Goal: Find specific page/section: Find specific page/section

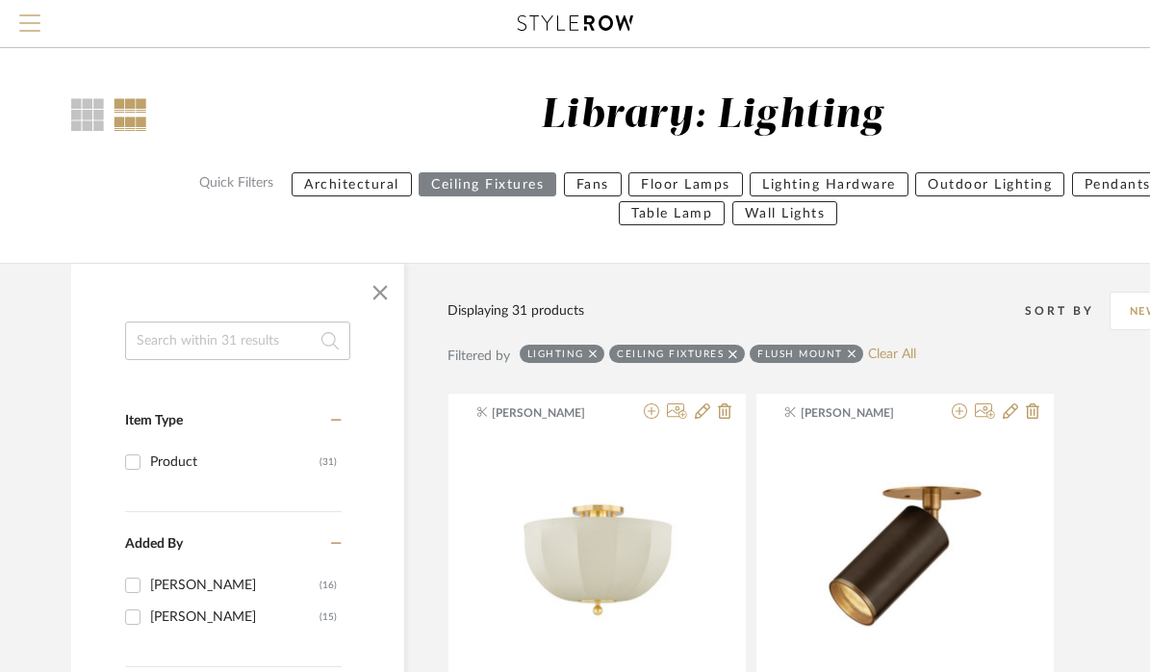
click at [28, 37] on span "Menu" at bounding box center [29, 28] width 21 height 29
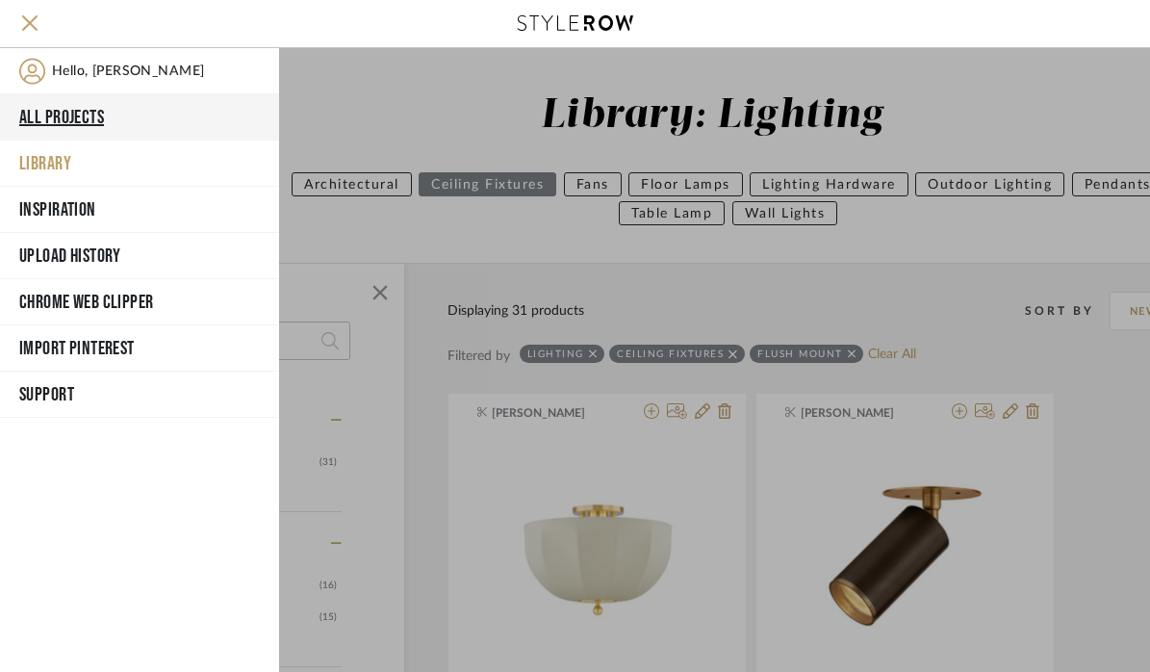
click at [47, 113] on button "All Projects" at bounding box center [139, 117] width 279 height 46
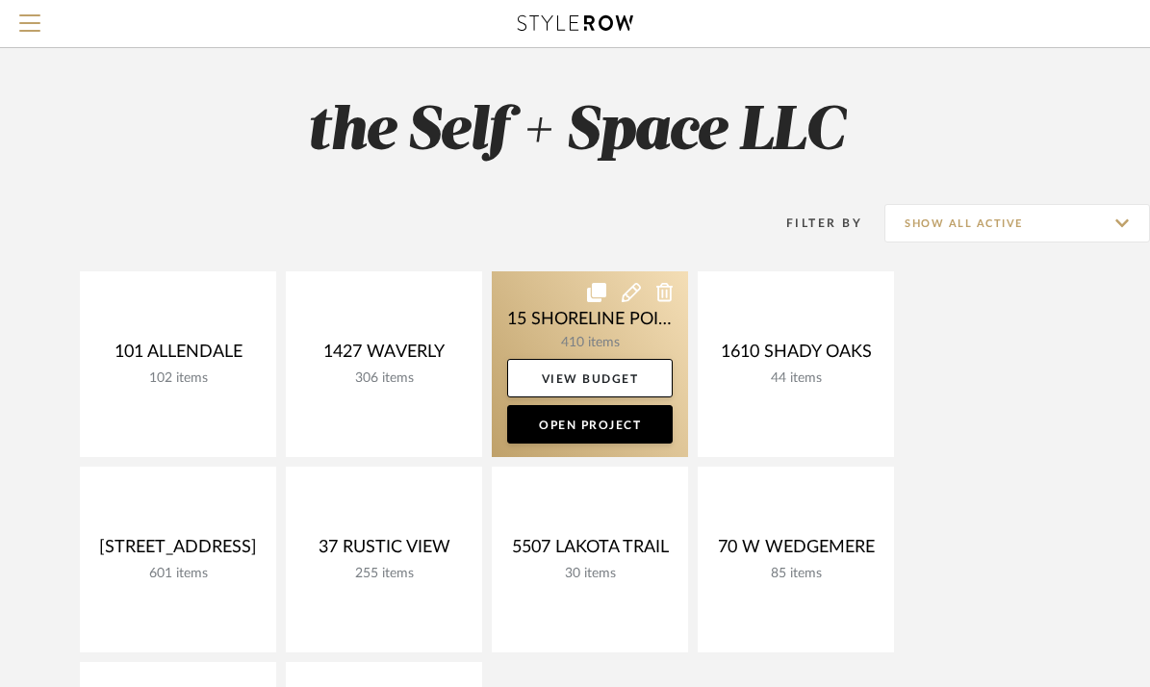
click at [542, 326] on link at bounding box center [590, 364] width 196 height 186
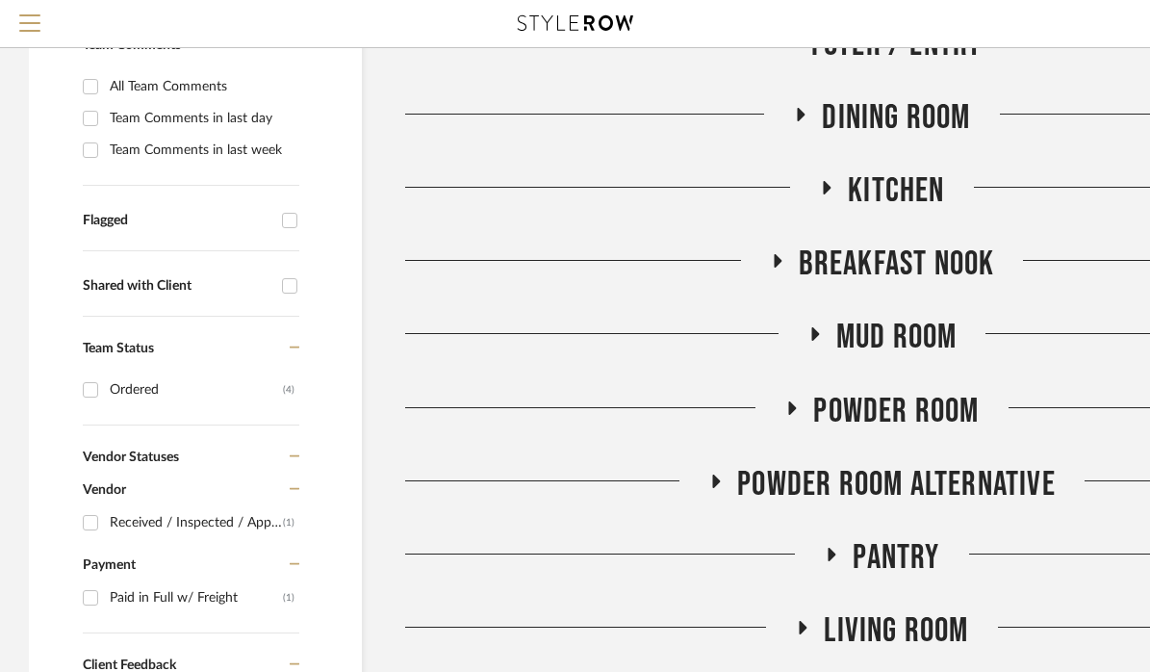
scroll to position [452, 0]
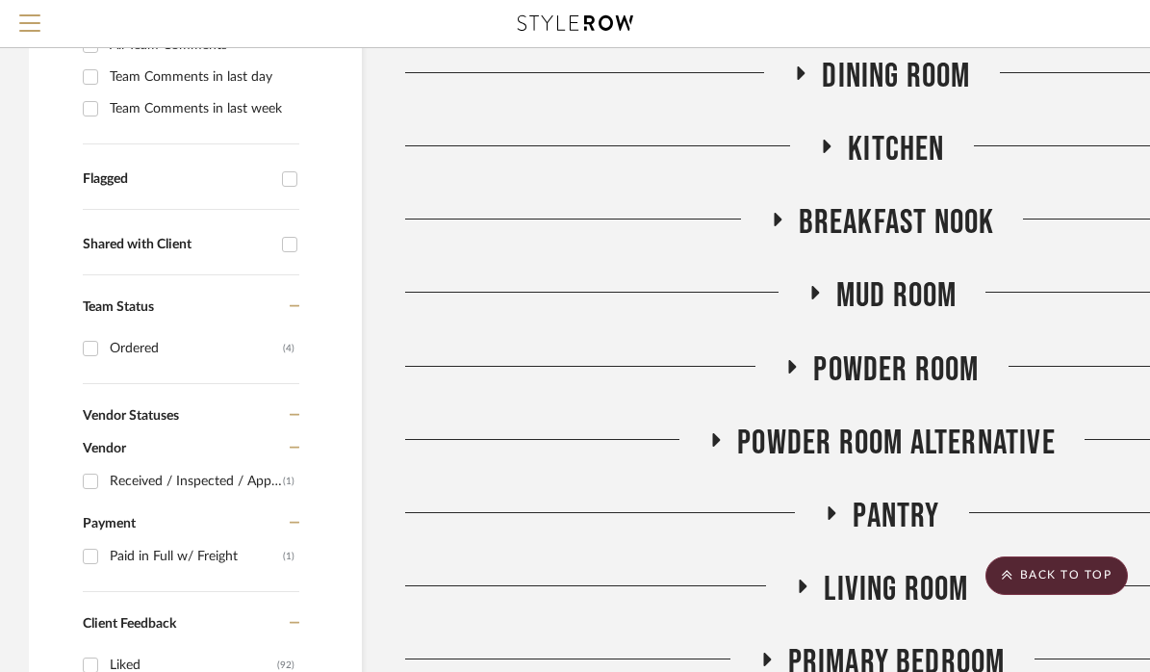
click at [790, 373] on icon at bounding box center [793, 366] width 8 height 13
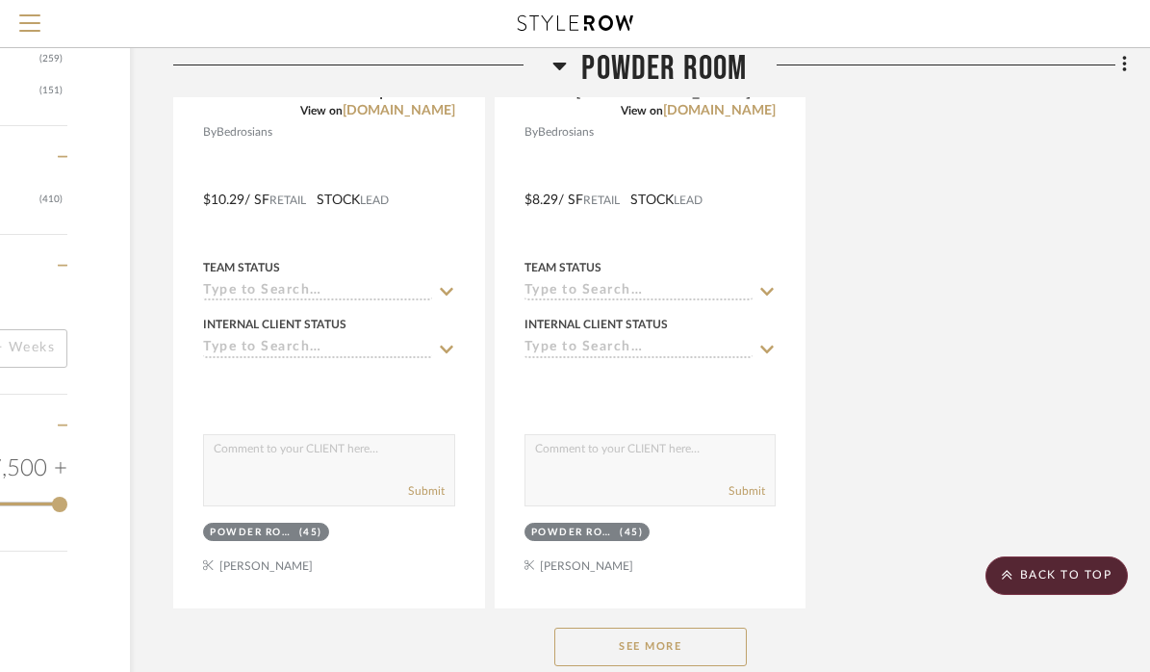
scroll to position [2830, 232]
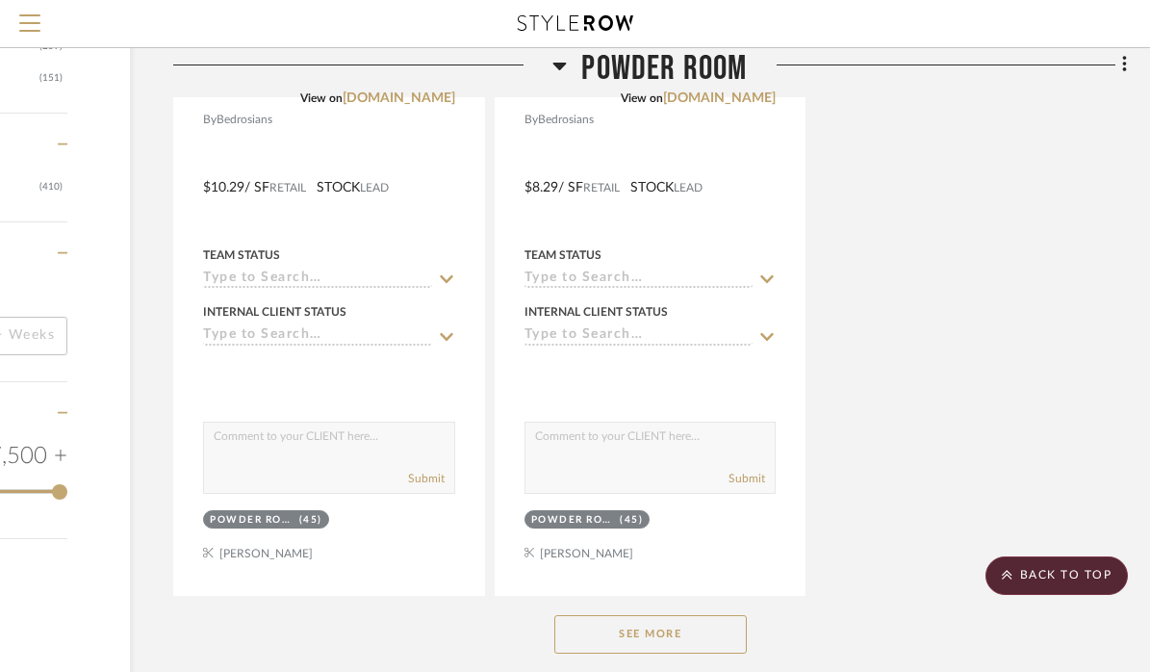
click at [670, 653] on button "See More" at bounding box center [650, 634] width 192 height 38
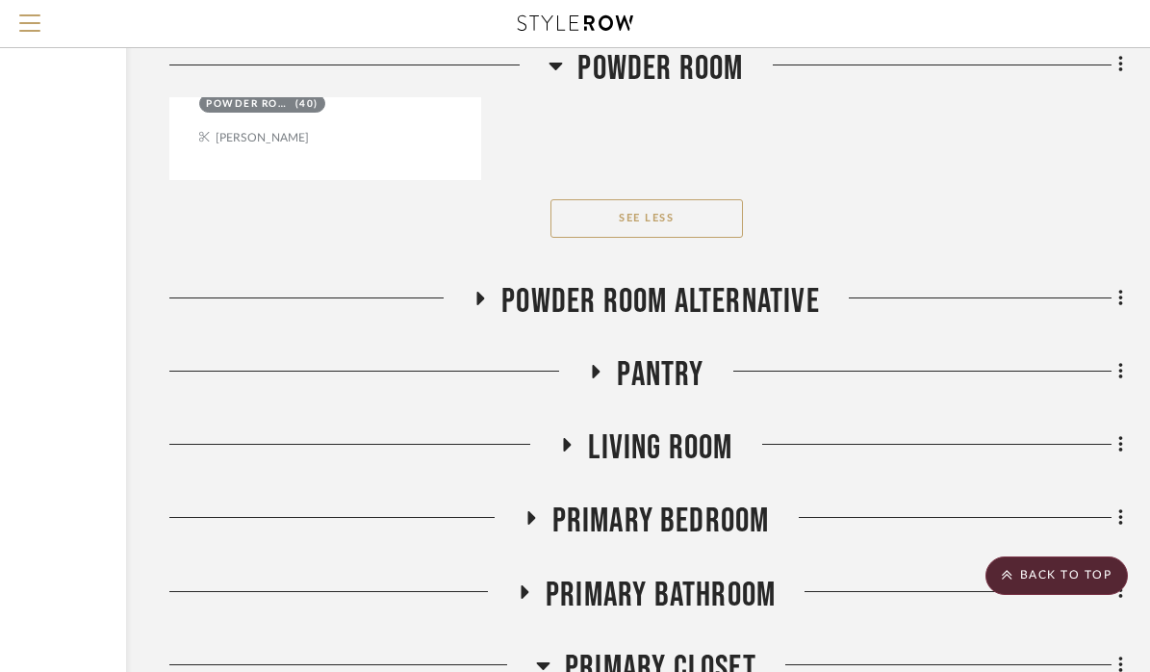
scroll to position [12653, 236]
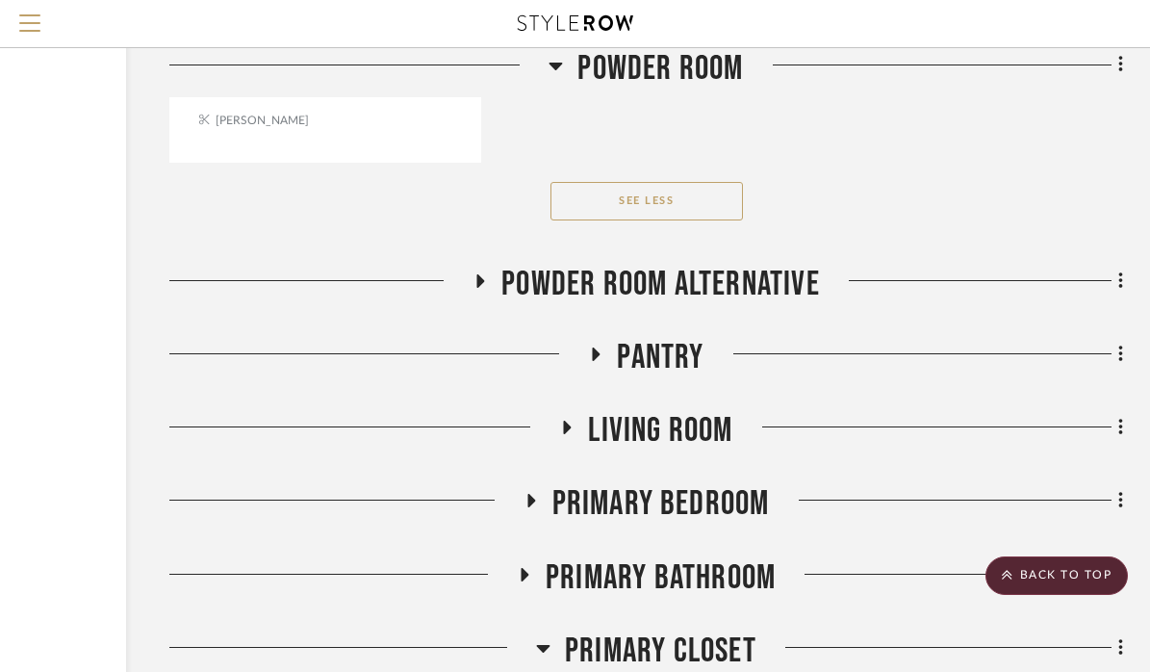
click at [483, 273] on icon at bounding box center [480, 280] width 23 height 14
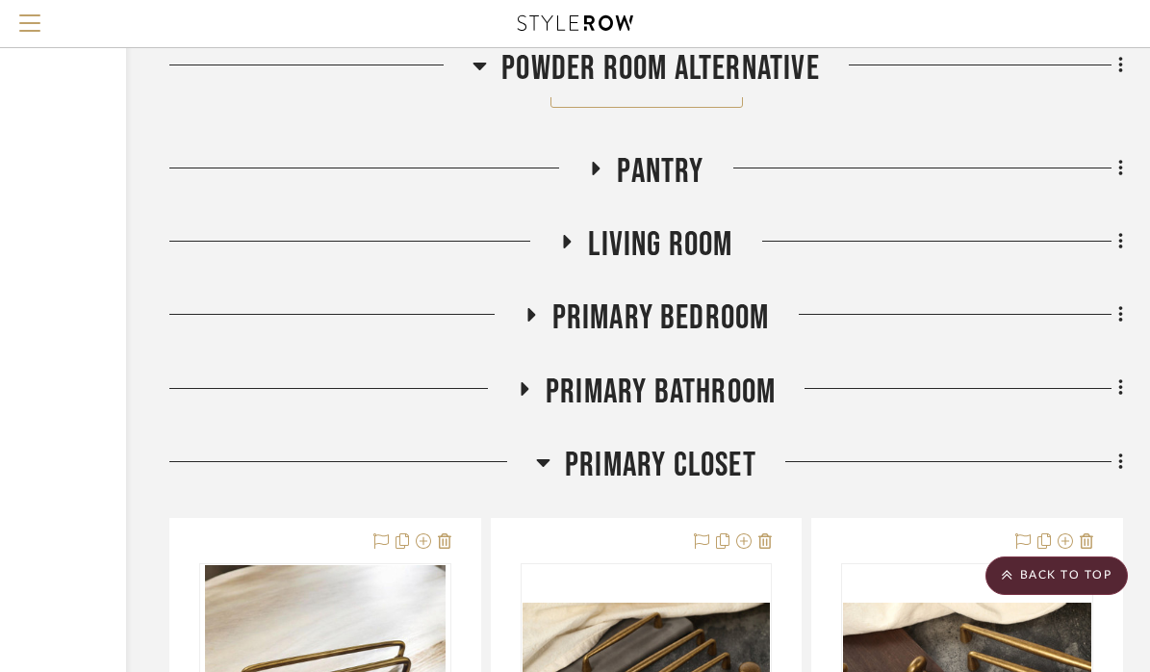
scroll to position [15514, 236]
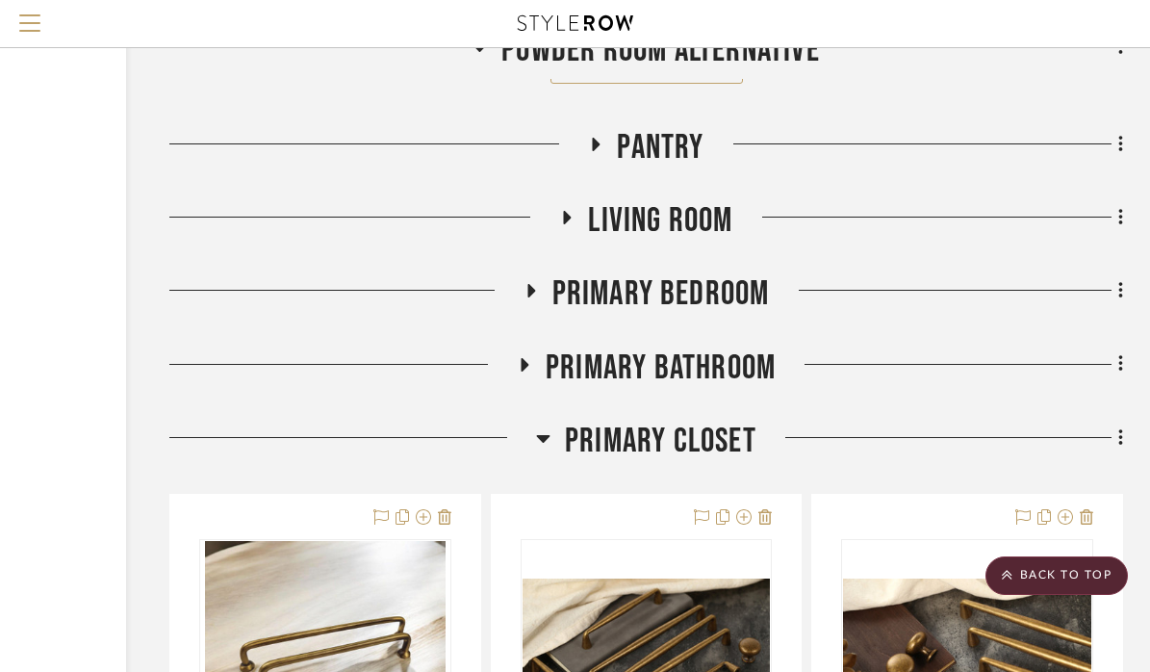
click at [546, 435] on icon at bounding box center [543, 439] width 13 height 8
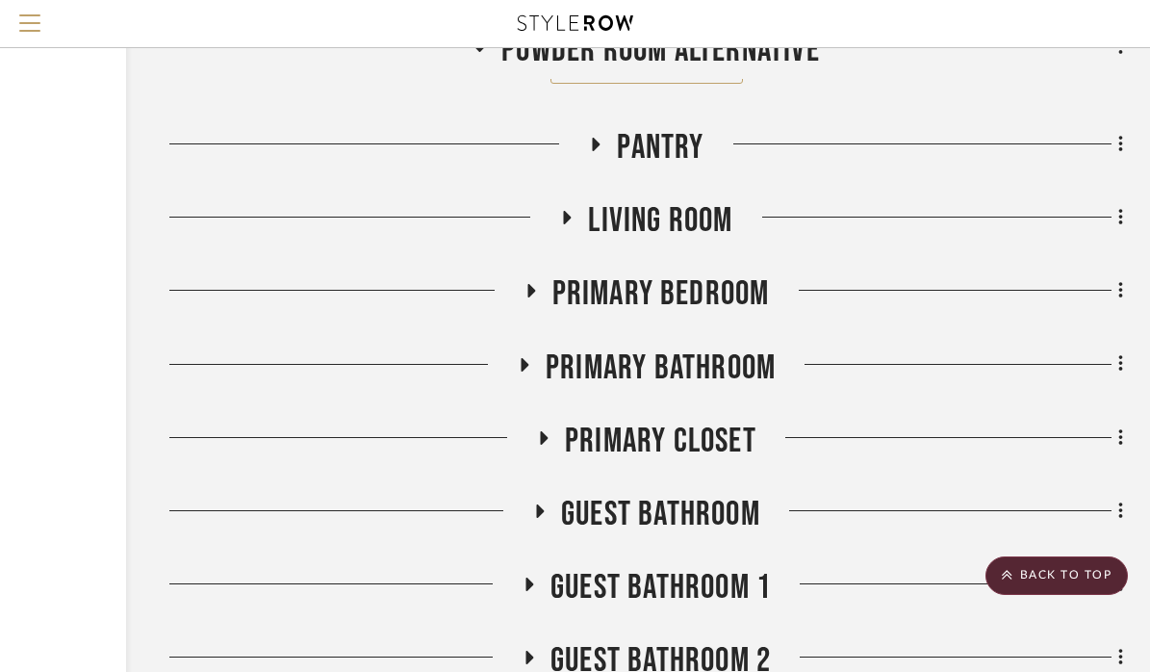
click at [523, 358] on icon at bounding box center [525, 364] width 8 height 13
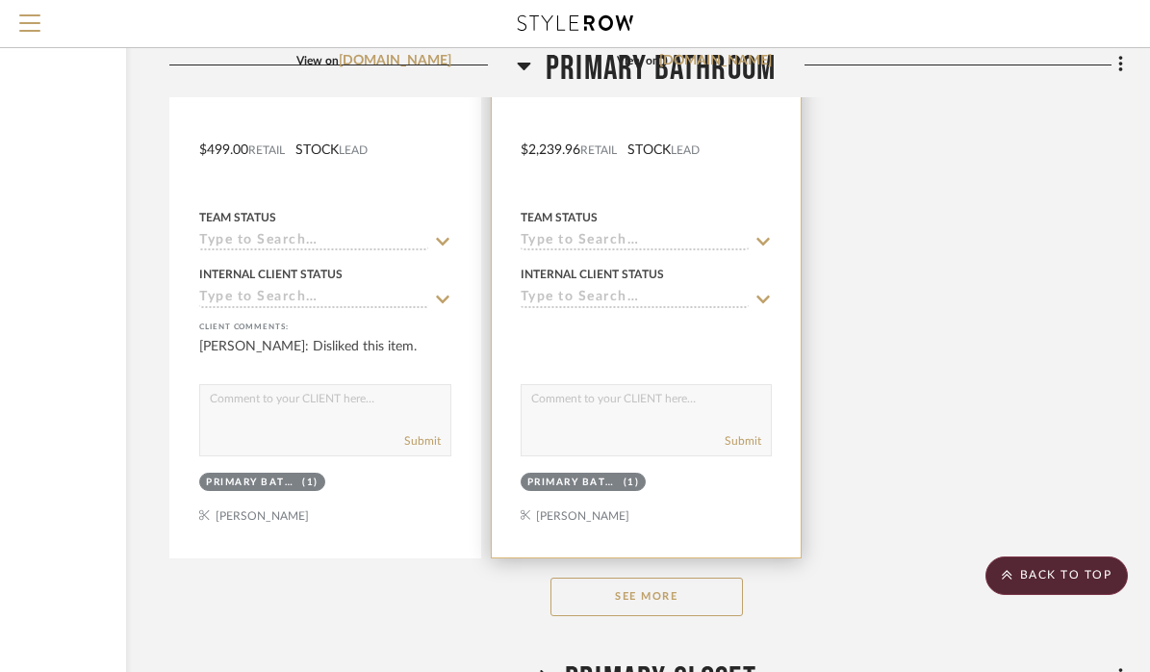
scroll to position [17955, 236]
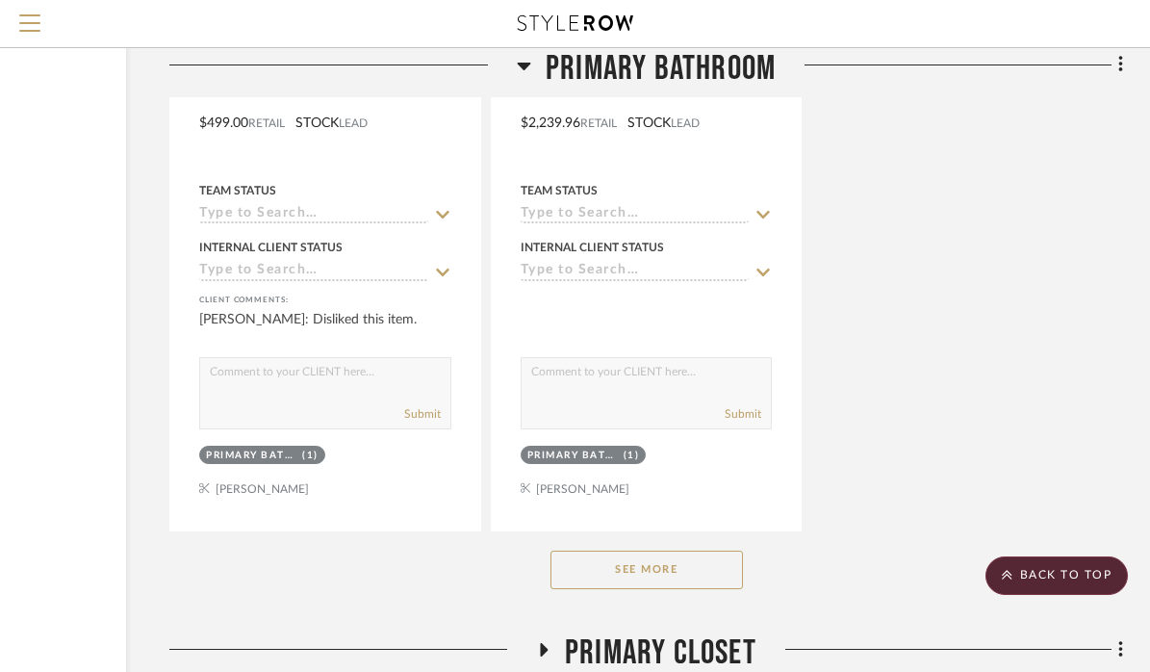
click at [685, 550] on button "See More" at bounding box center [646, 569] width 192 height 38
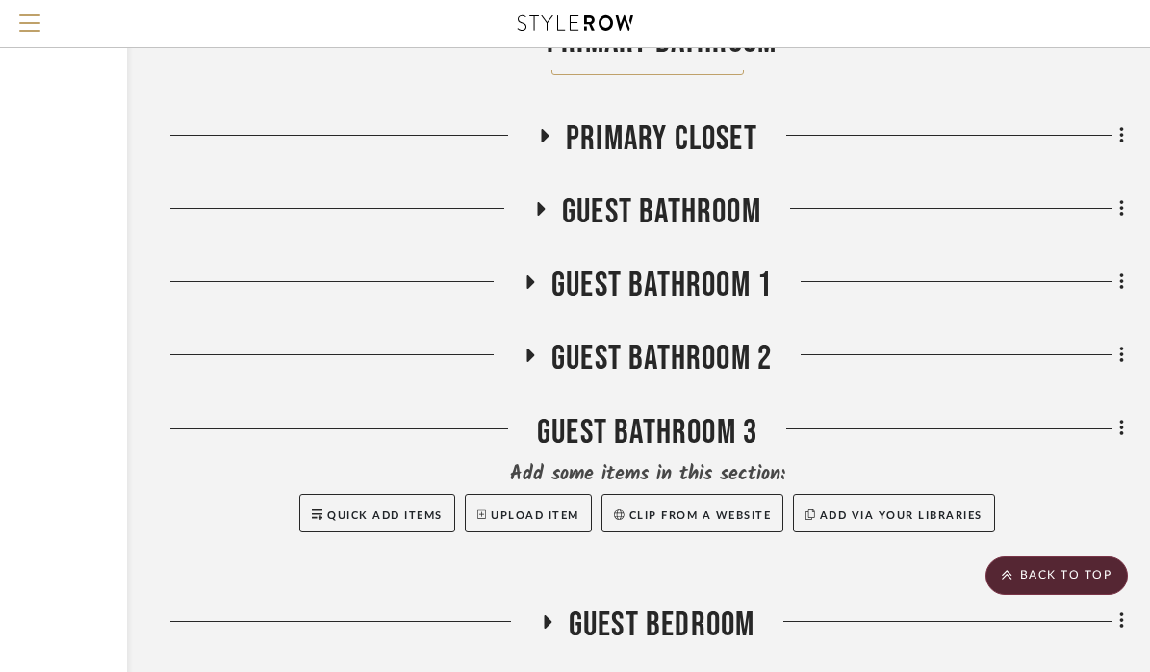
scroll to position [29569, 235]
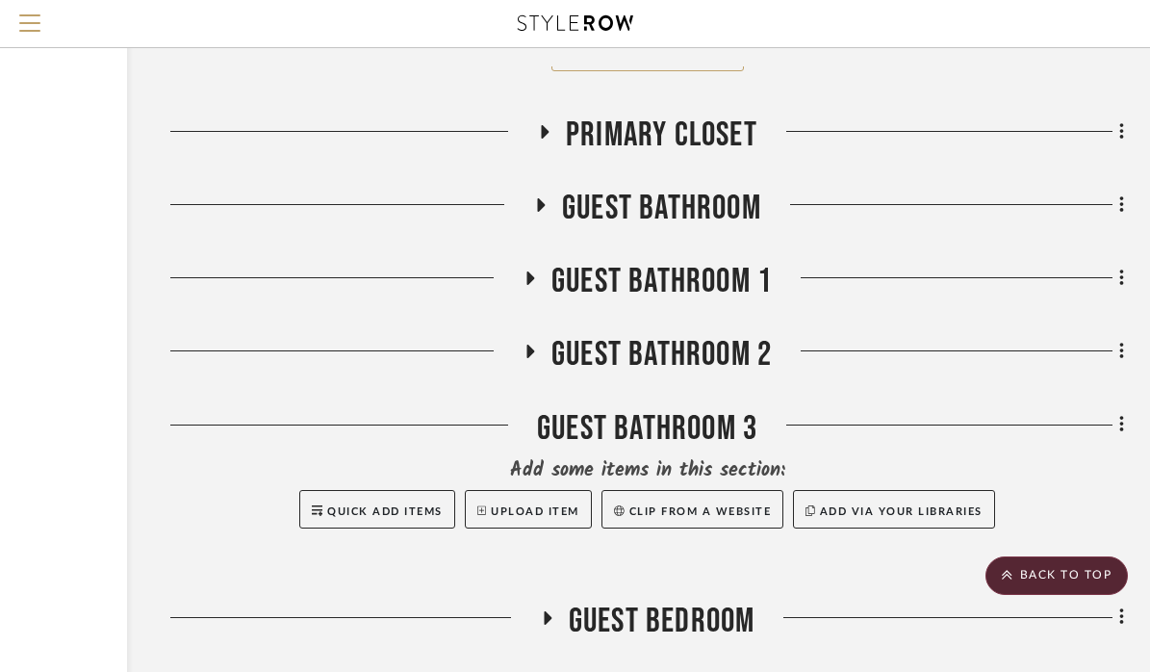
click at [539, 198] on icon at bounding box center [542, 204] width 8 height 13
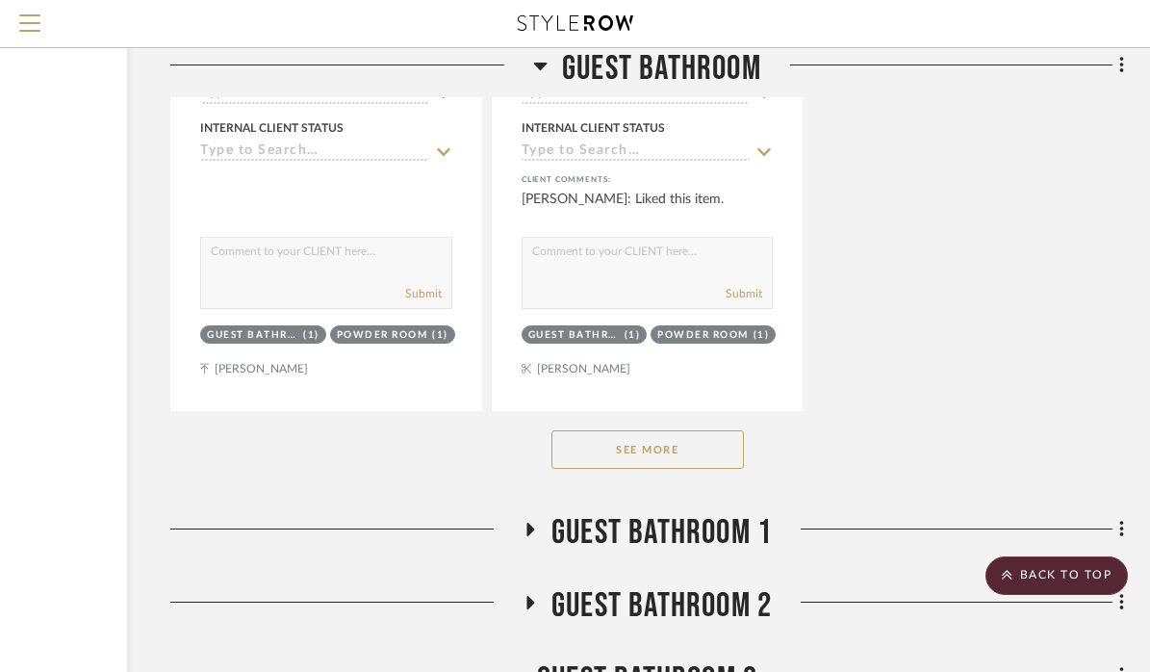
scroll to position [31968, 235]
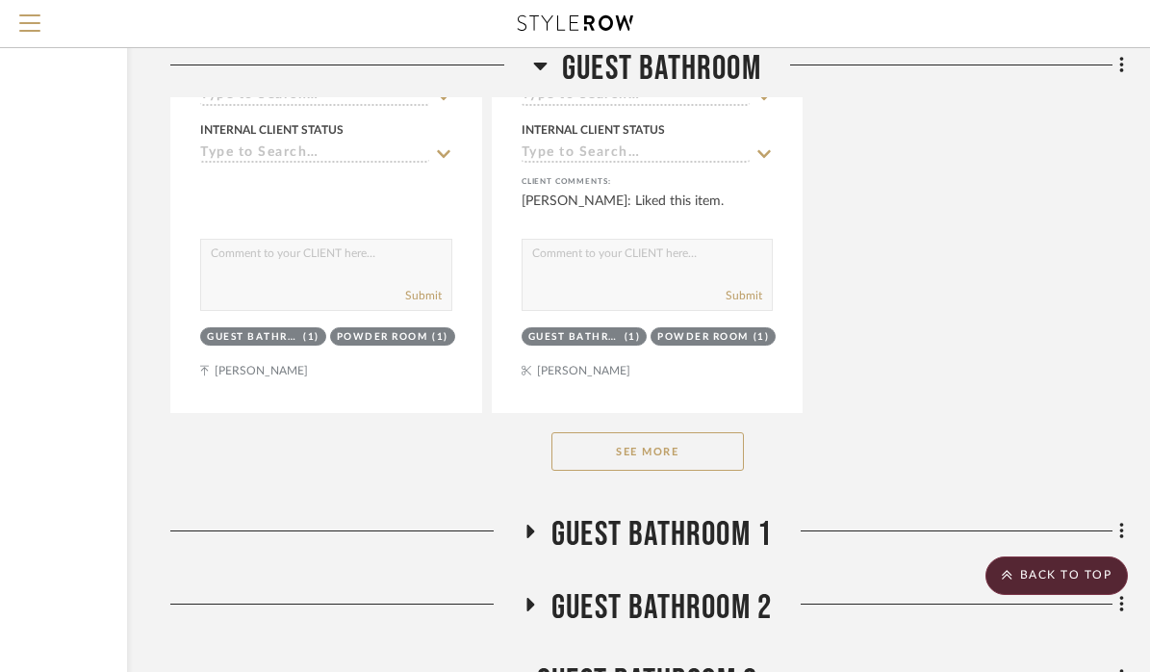
click at [621, 432] on button "See More" at bounding box center [647, 451] width 192 height 38
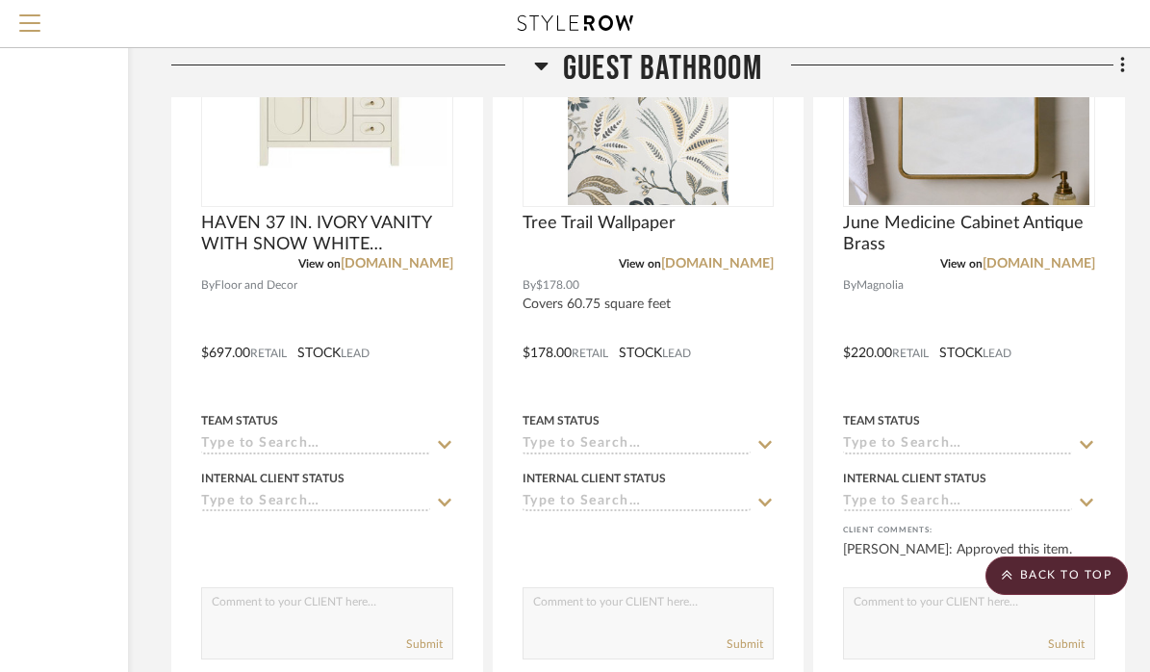
scroll to position [35904, 234]
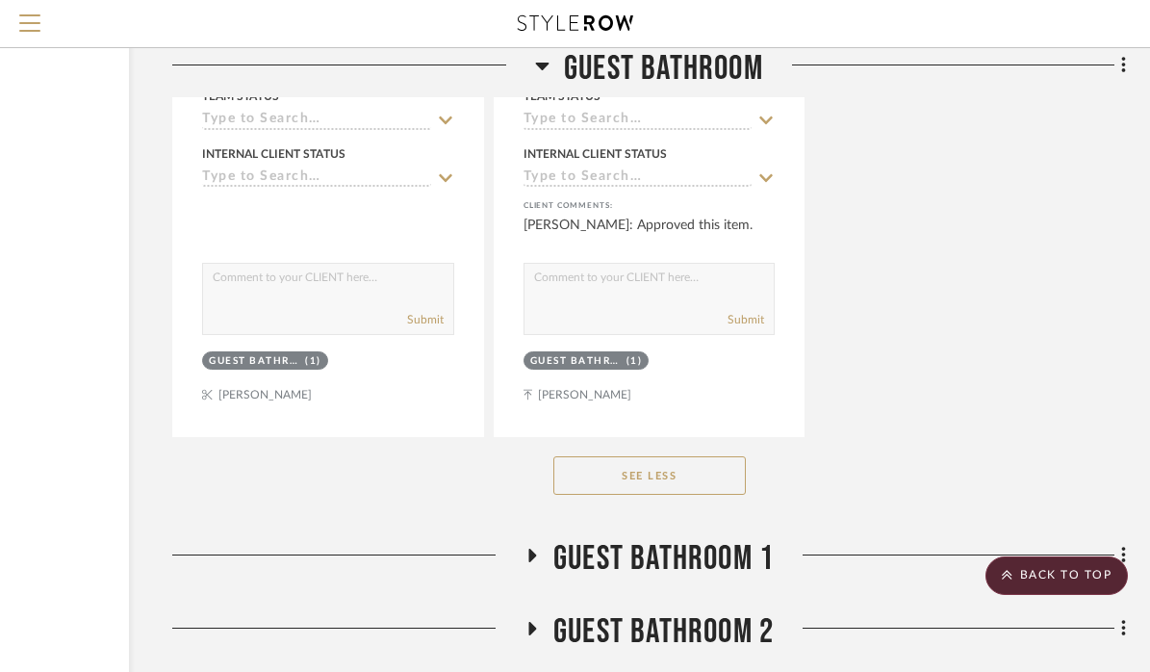
click at [700, 456] on button "See Less" at bounding box center [649, 475] width 192 height 38
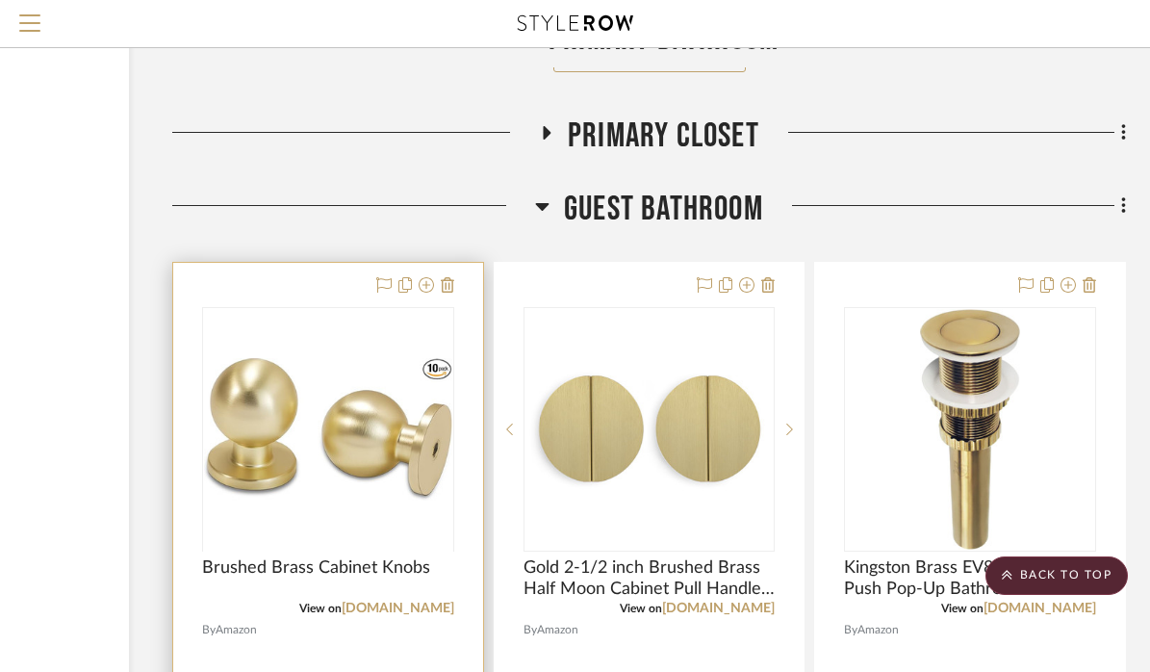
scroll to position [29596, 233]
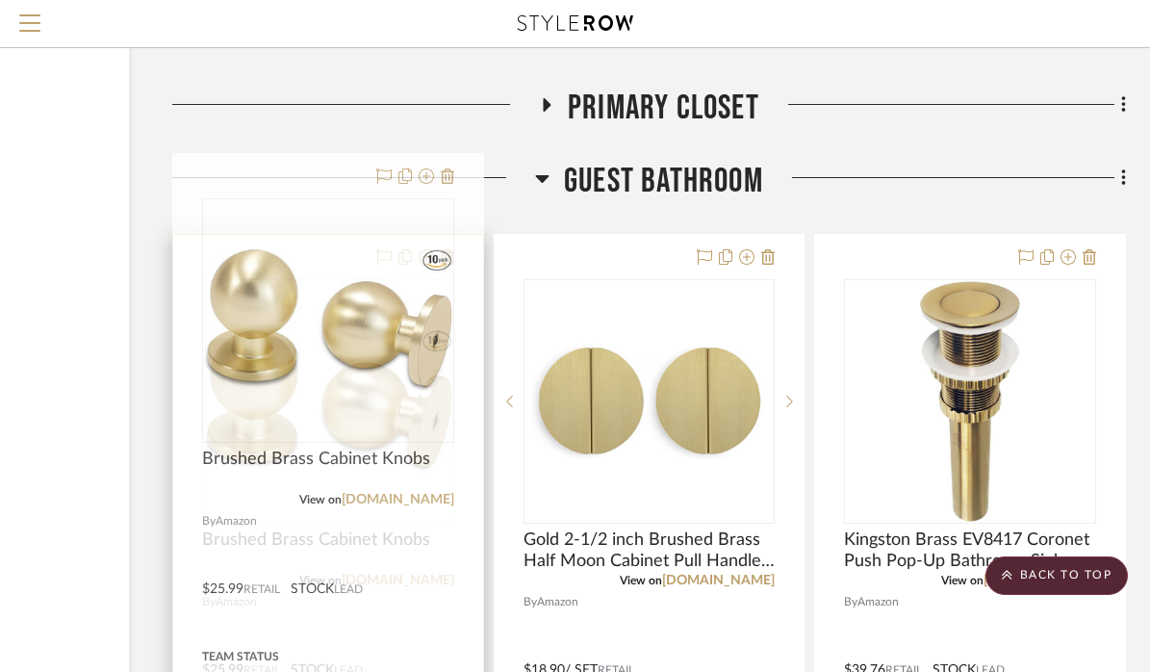
click at [342, 387] on img "0" at bounding box center [328, 401] width 248 height 142
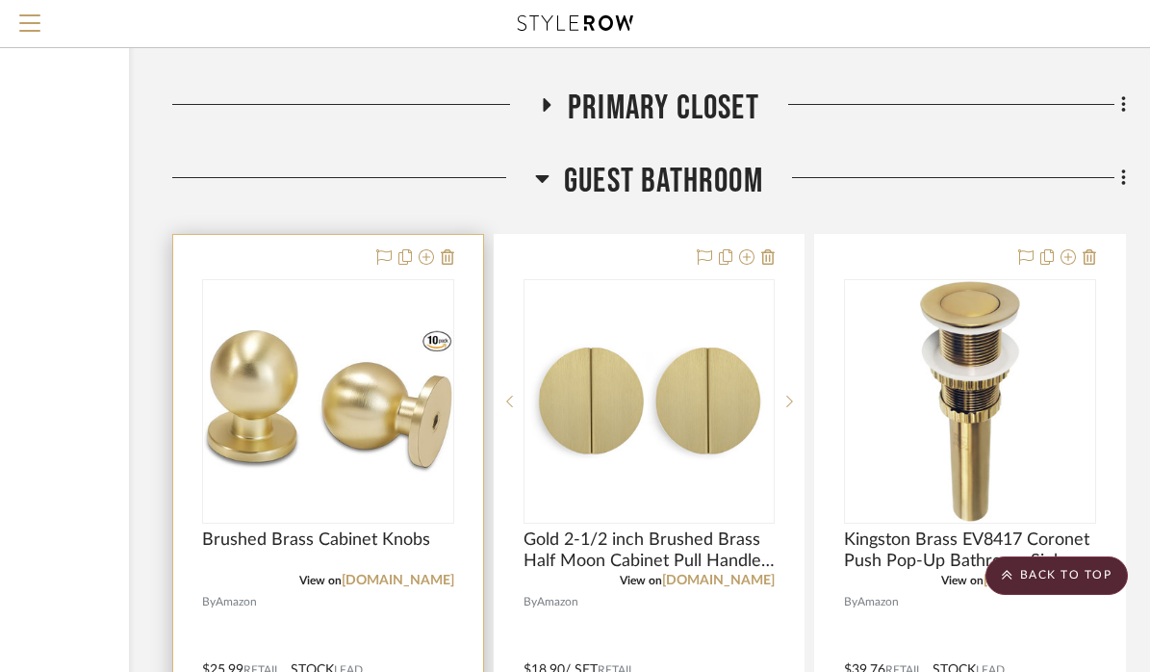
click at [334, 330] on img "0" at bounding box center [328, 401] width 248 height 142
click at [350, 330] on img "0" at bounding box center [328, 401] width 248 height 142
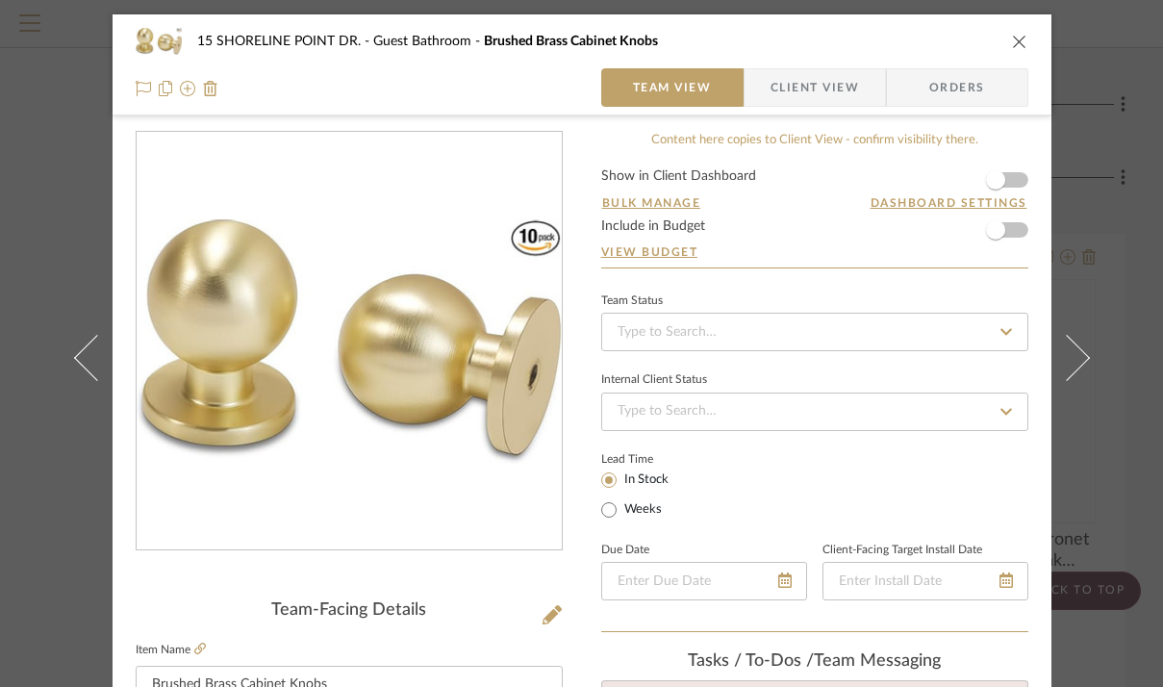
scroll to position [357, 0]
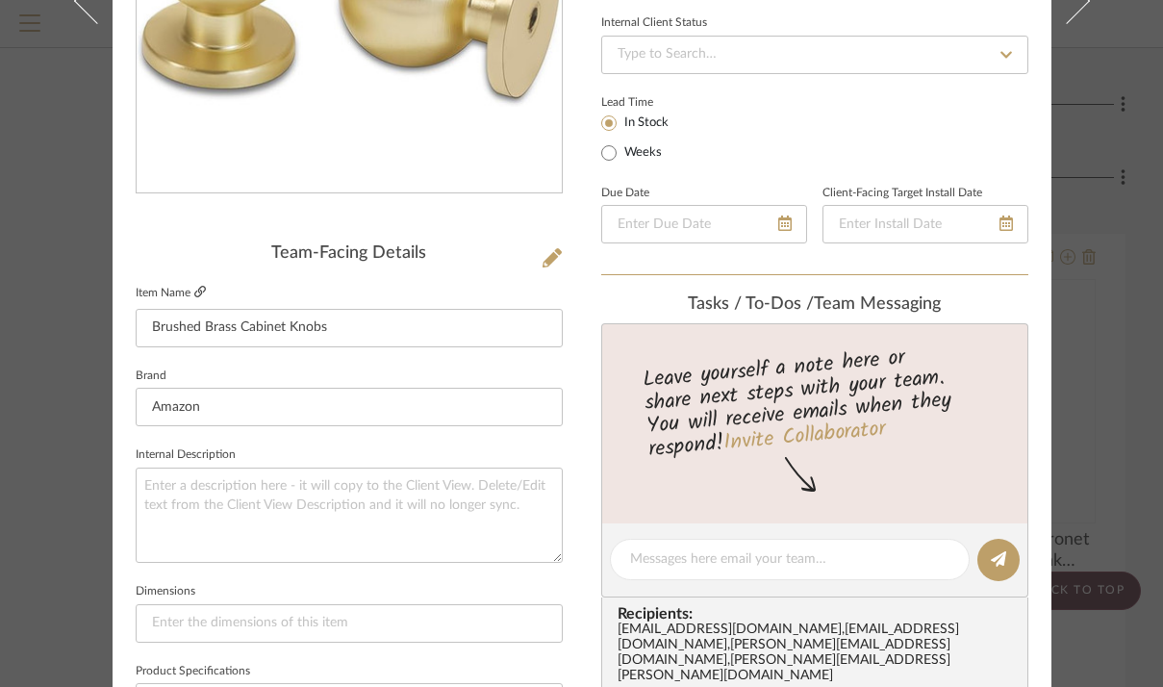
click at [195, 291] on icon at bounding box center [200, 292] width 12 height 12
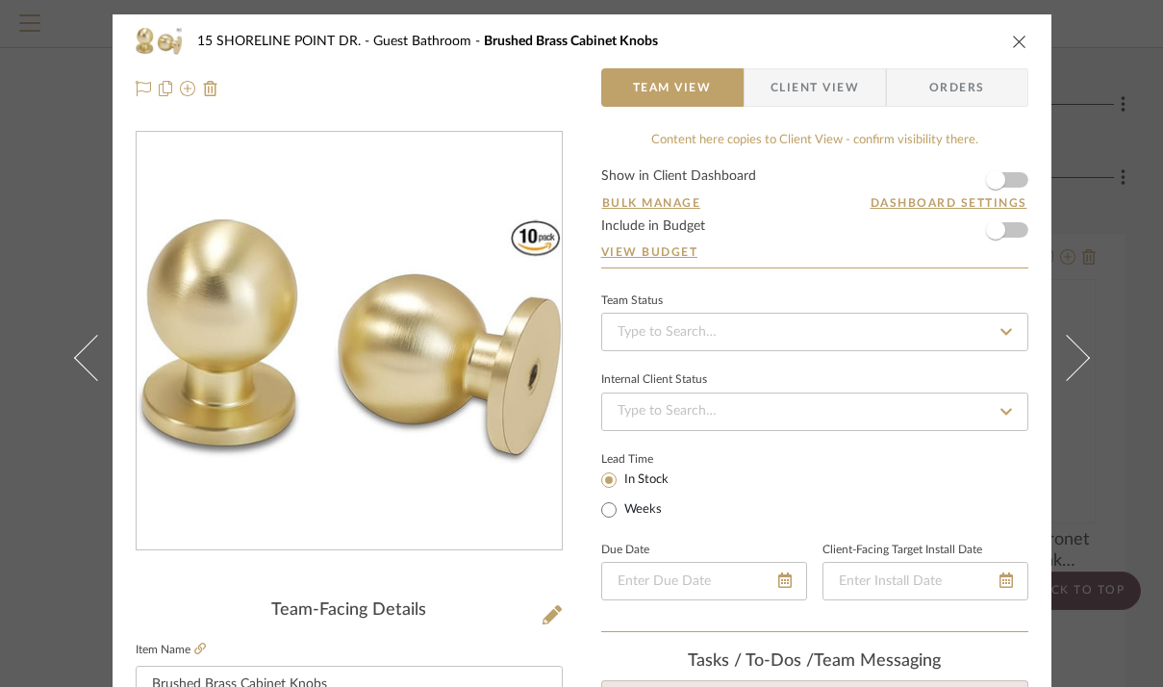
scroll to position [0, 0]
click at [1012, 46] on icon "close" at bounding box center [1019, 41] width 15 height 15
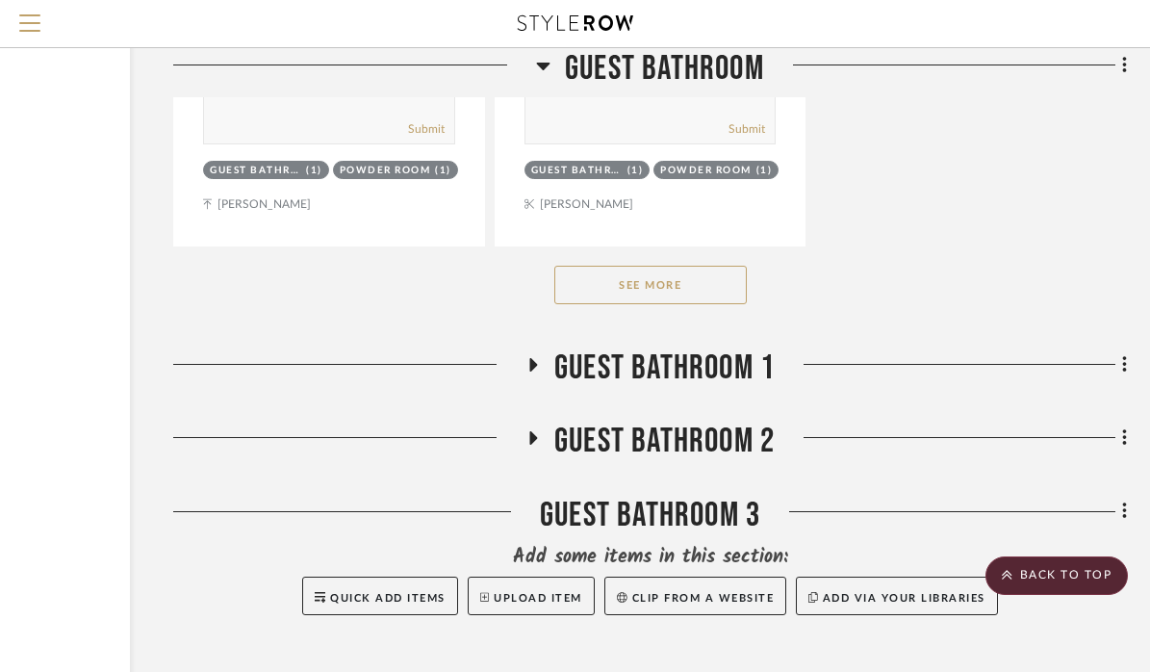
scroll to position [32138, 230]
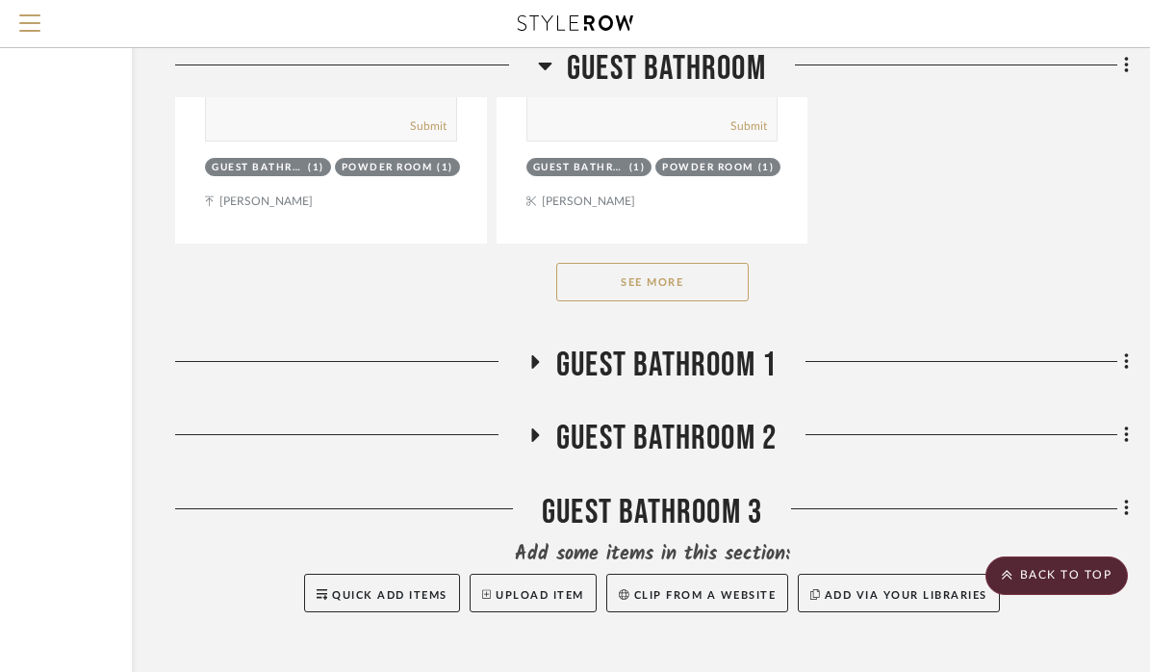
click at [534, 355] on icon at bounding box center [535, 361] width 8 height 13
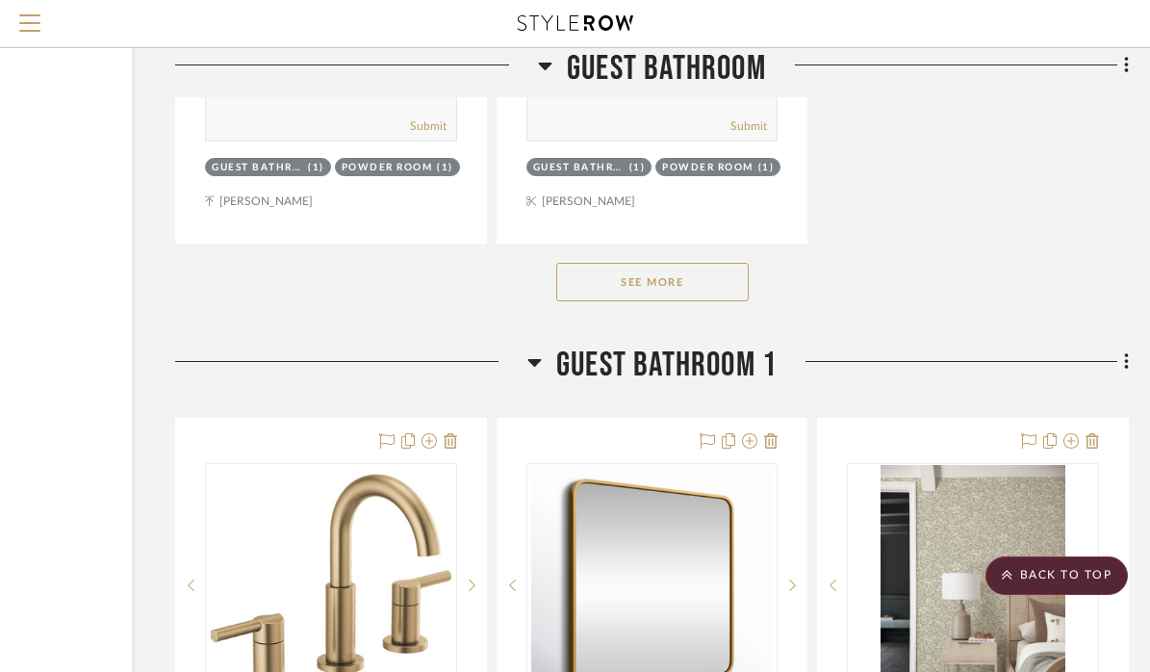
click at [534, 359] on icon at bounding box center [533, 363] width 13 height 8
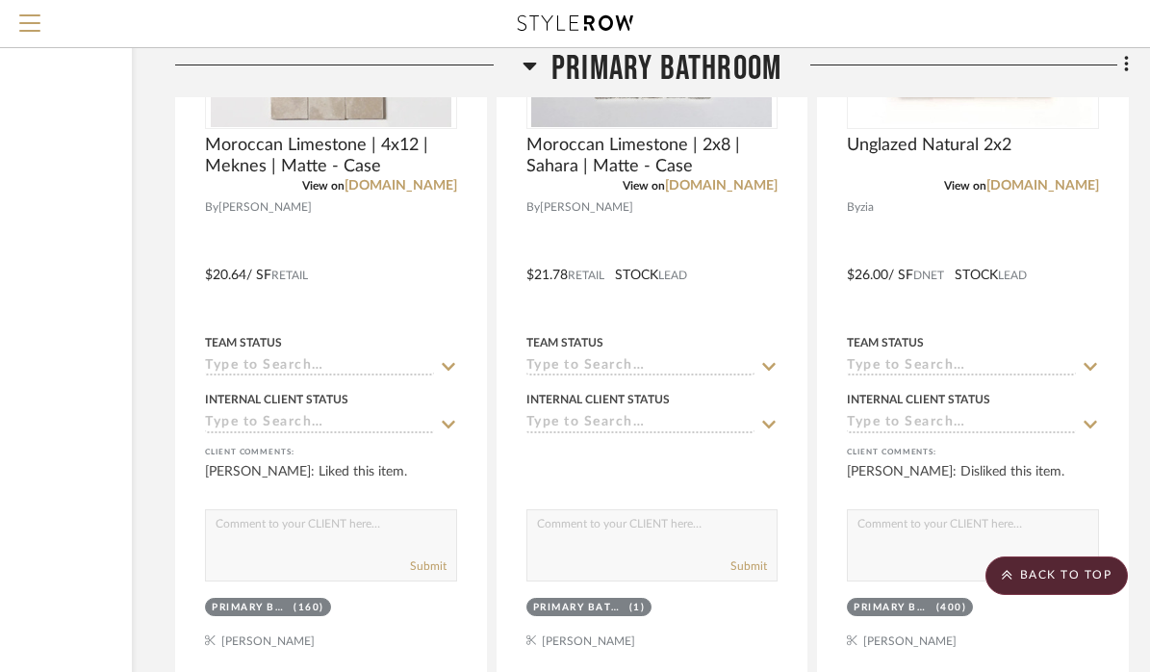
scroll to position [28043, 230]
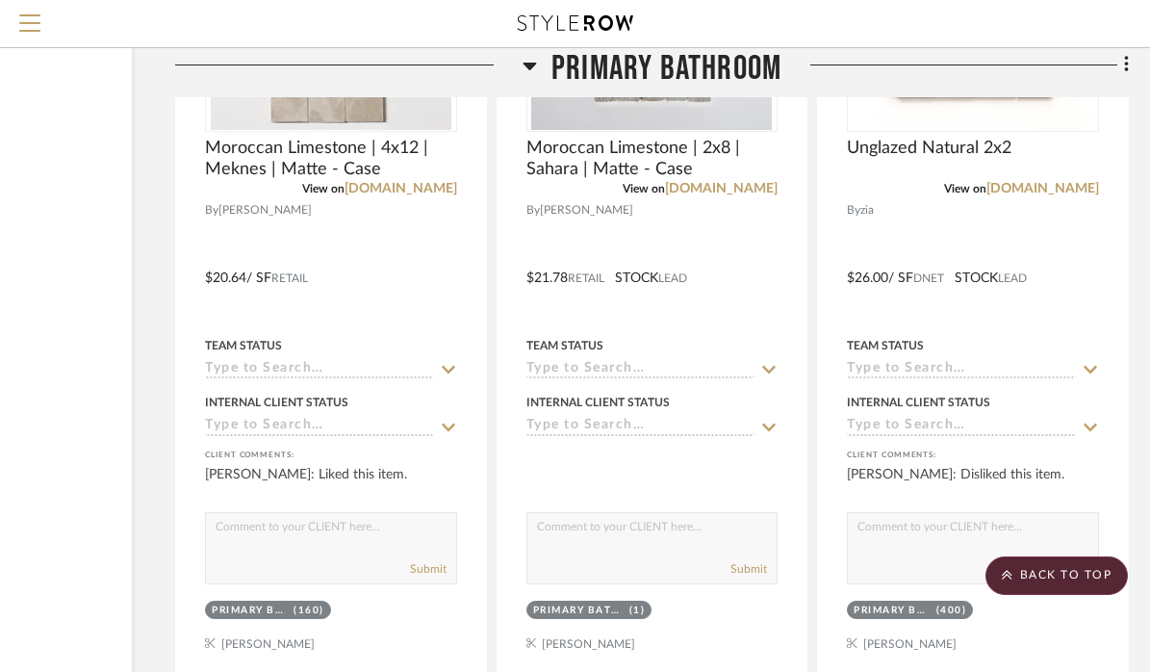
click at [527, 61] on icon at bounding box center [530, 65] width 14 height 23
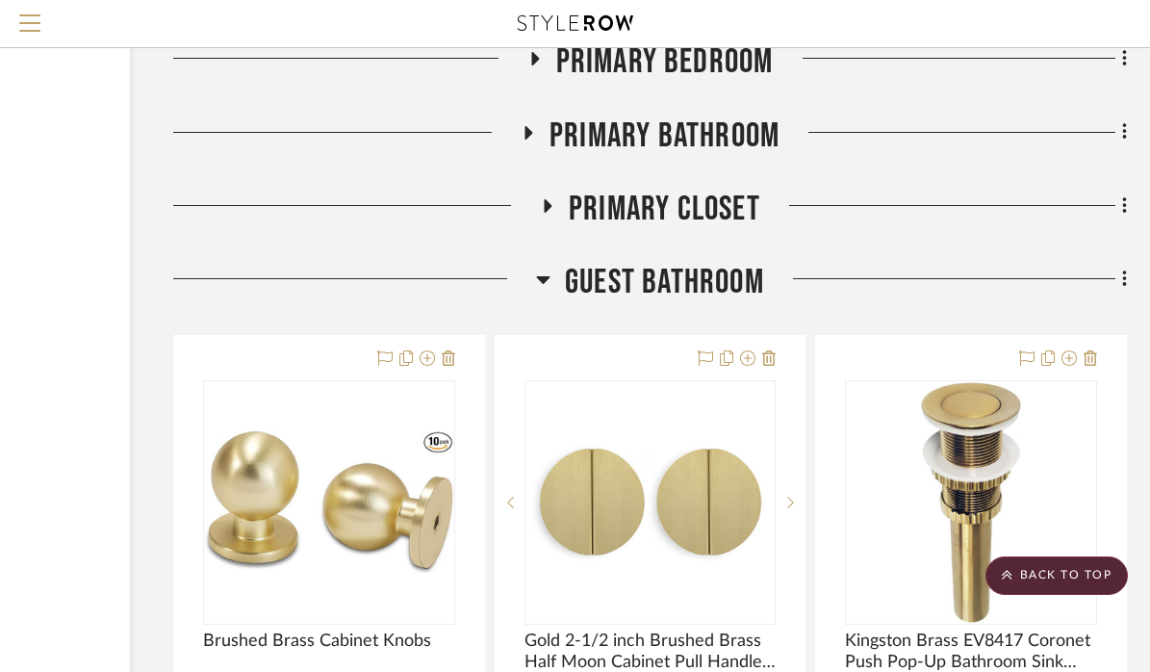
scroll to position [15742, 233]
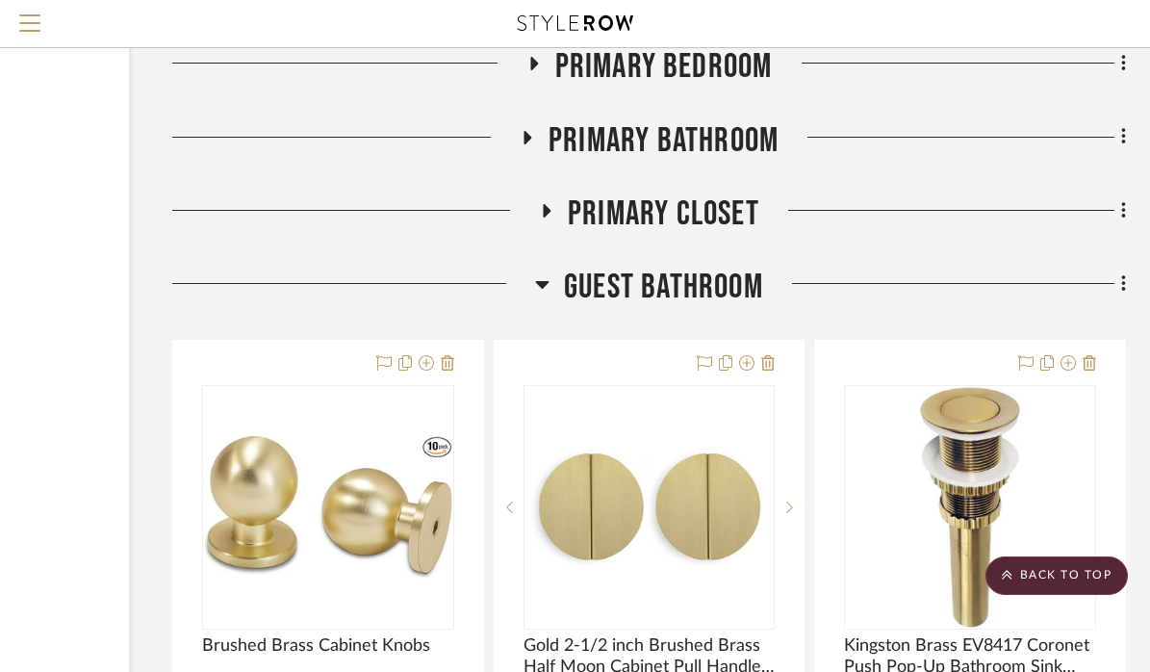
click at [524, 131] on icon at bounding box center [528, 137] width 8 height 13
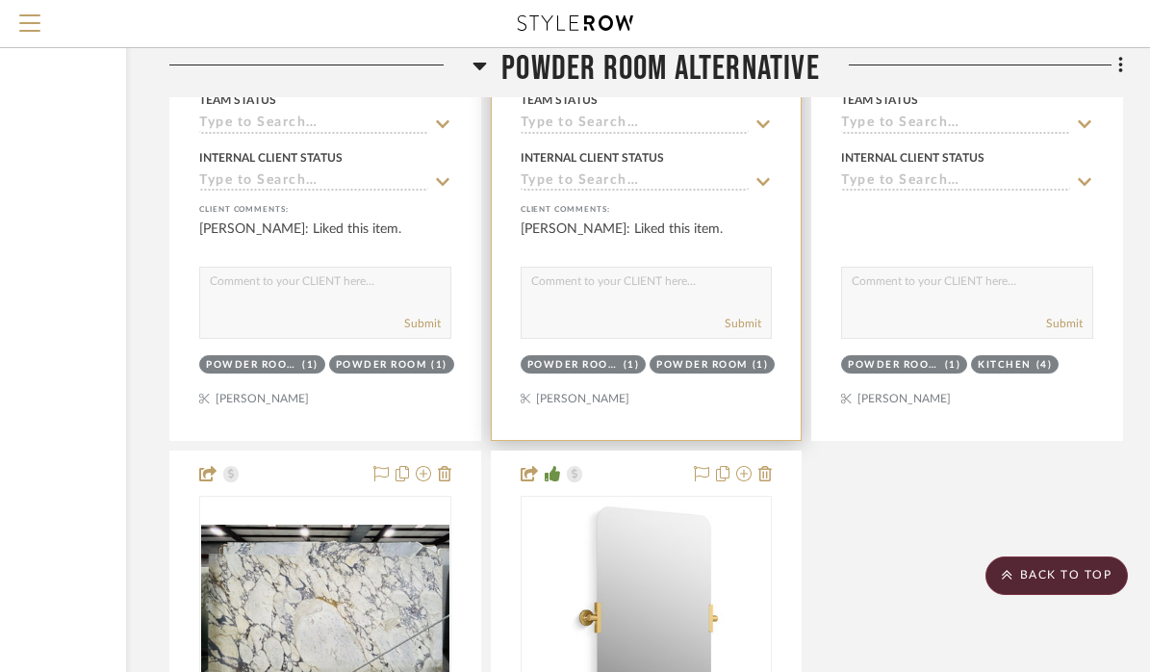
scroll to position [14236, 236]
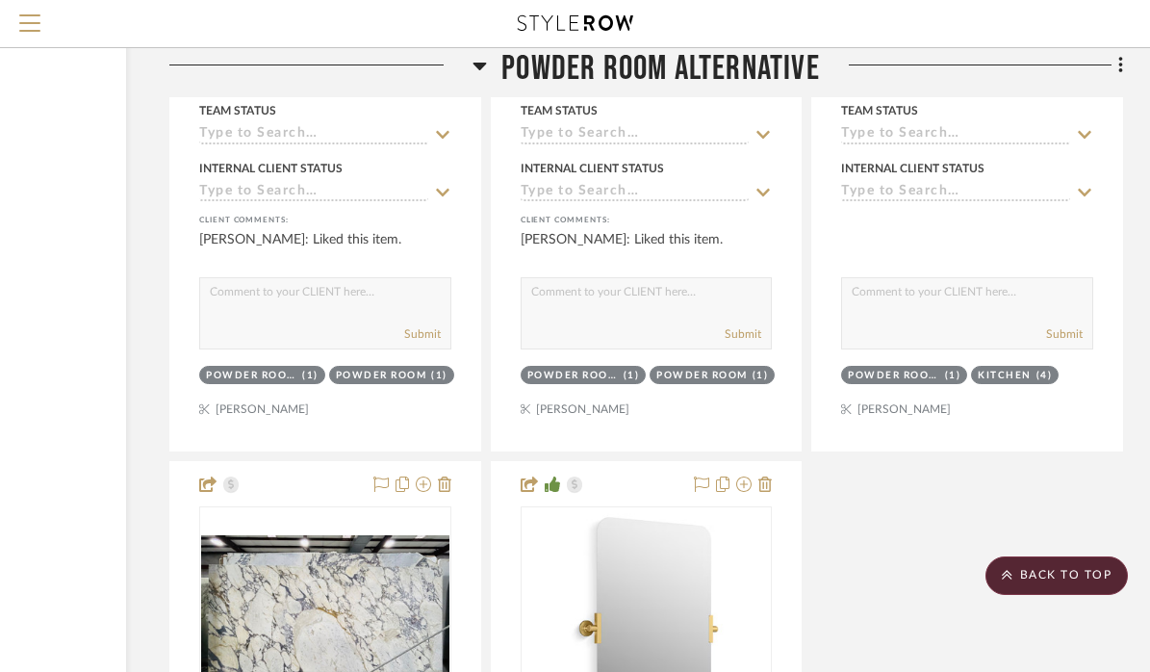
click at [487, 64] on h3 "Powder Room Alternative" at bounding box center [645, 68] width 347 height 41
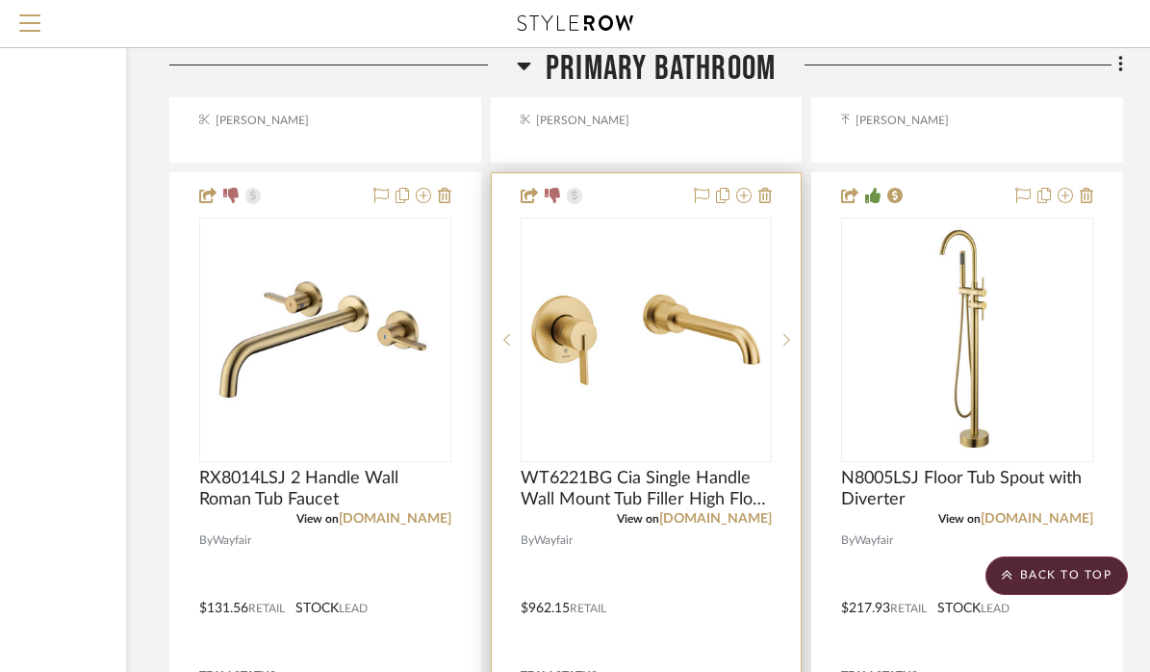
scroll to position [13905, 236]
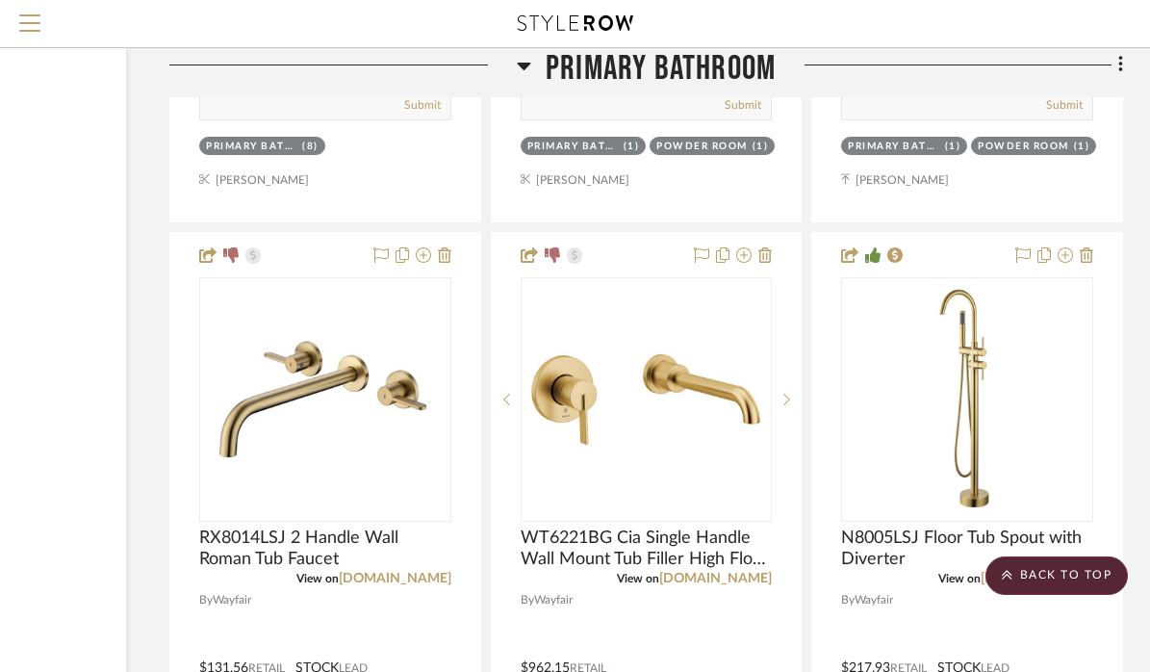
click at [517, 62] on icon at bounding box center [524, 65] width 14 height 23
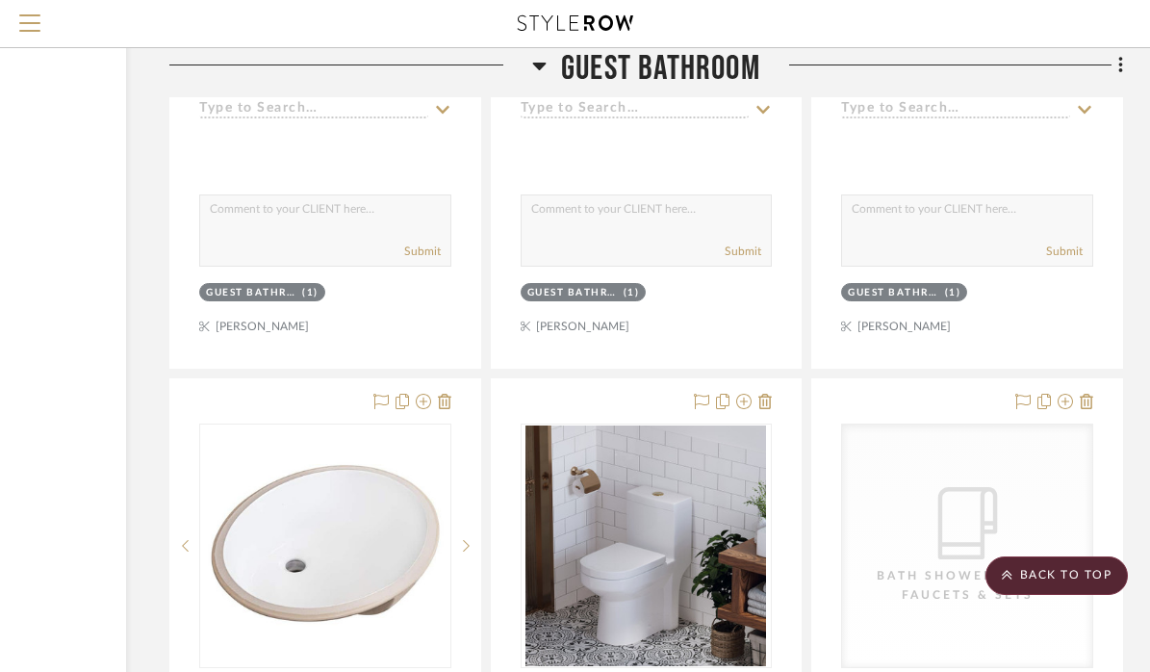
click at [540, 66] on icon at bounding box center [539, 67] width 13 height 8
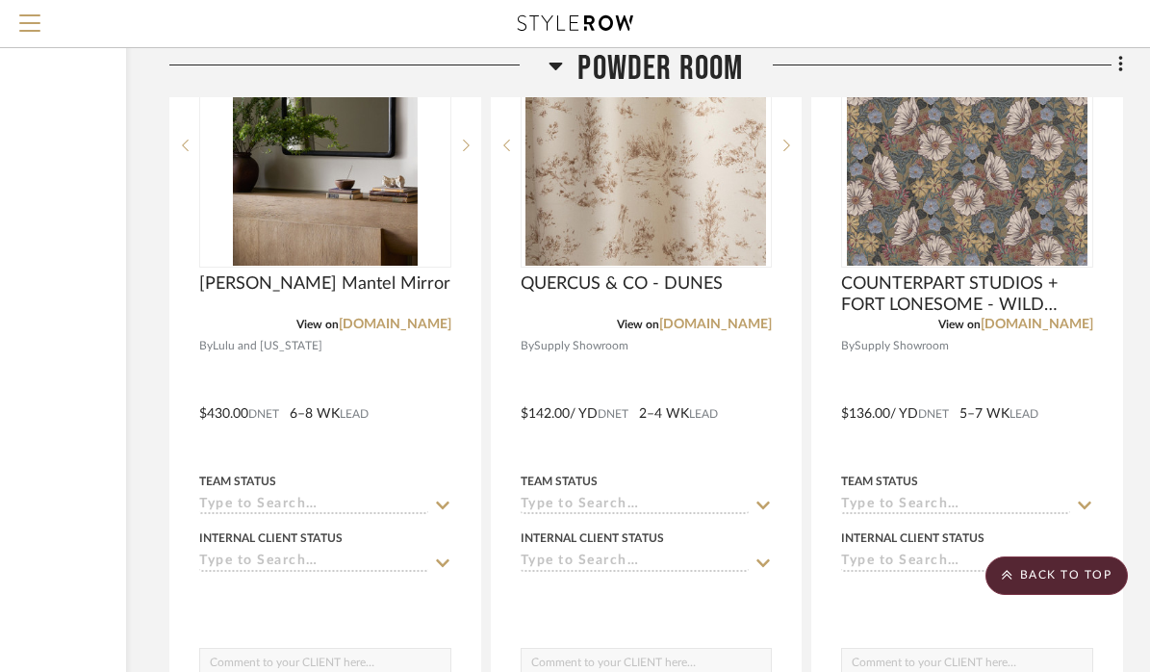
scroll to position [10201, 236]
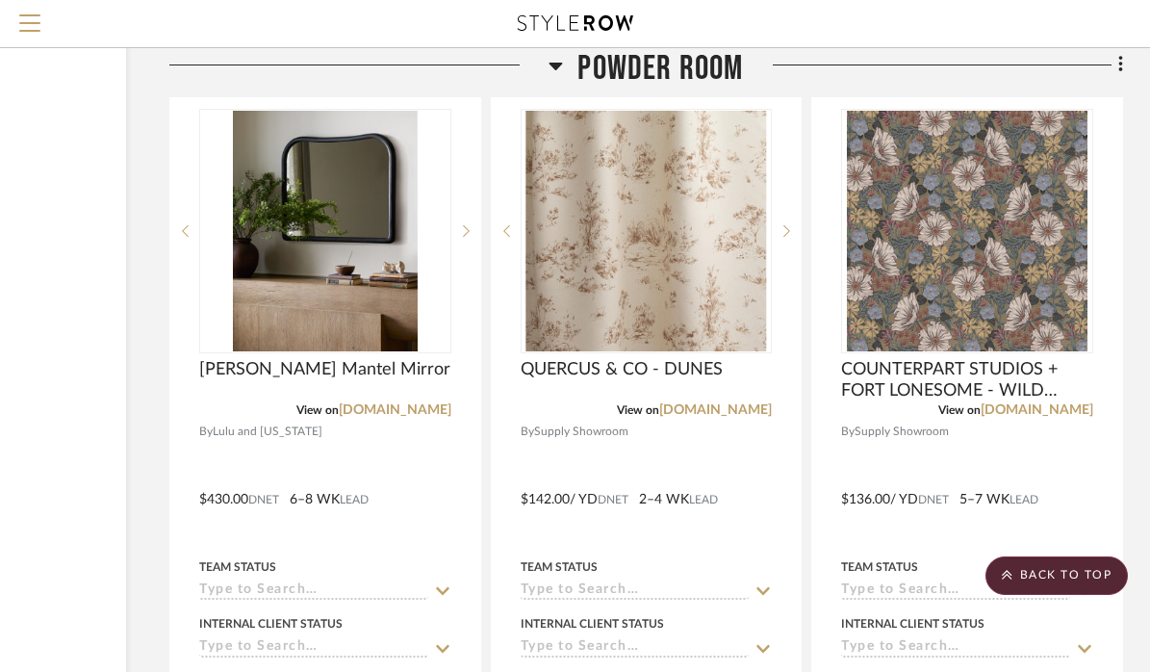
click at [562, 57] on icon at bounding box center [556, 65] width 14 height 23
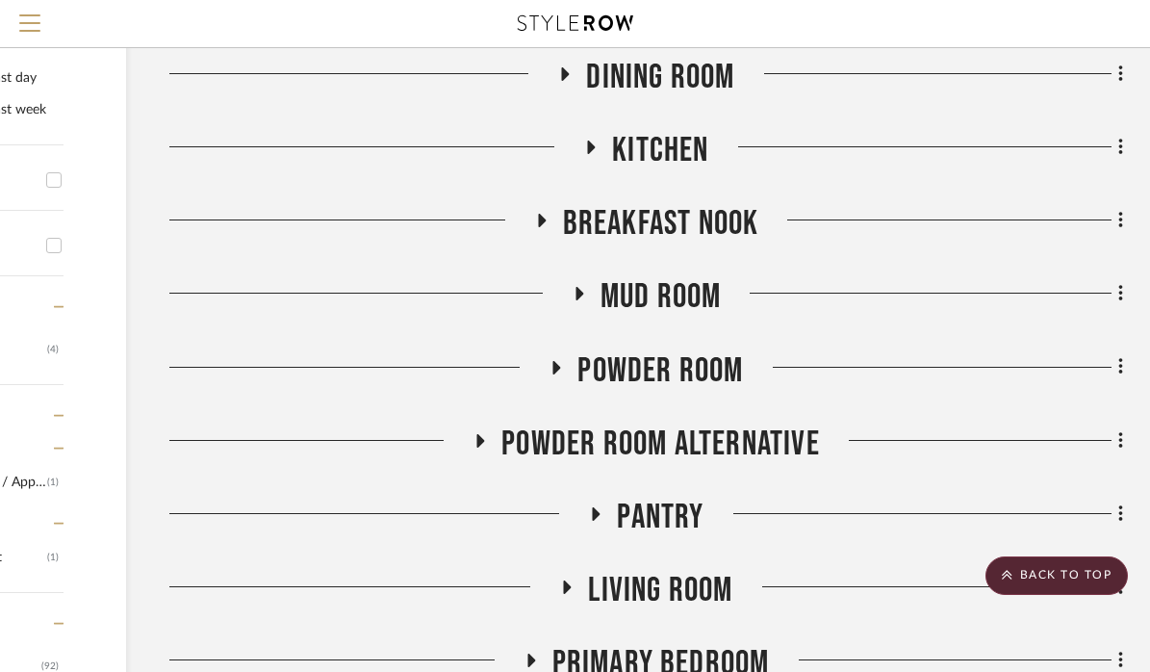
scroll to position [453, 236]
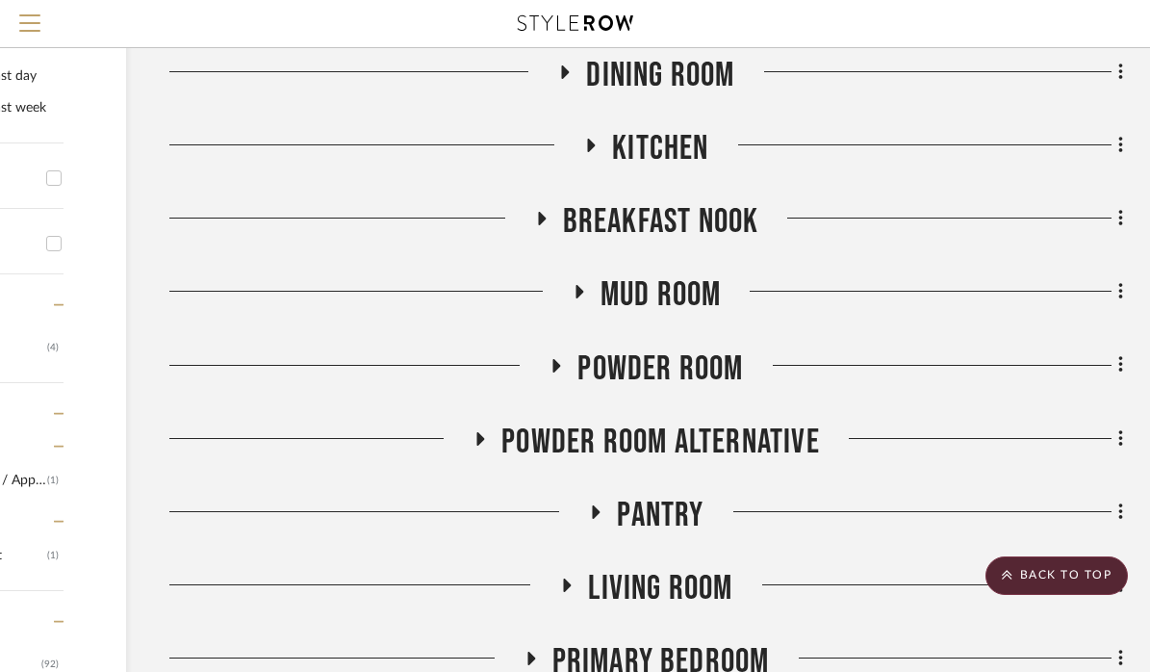
click at [560, 372] on icon at bounding box center [556, 365] width 23 height 14
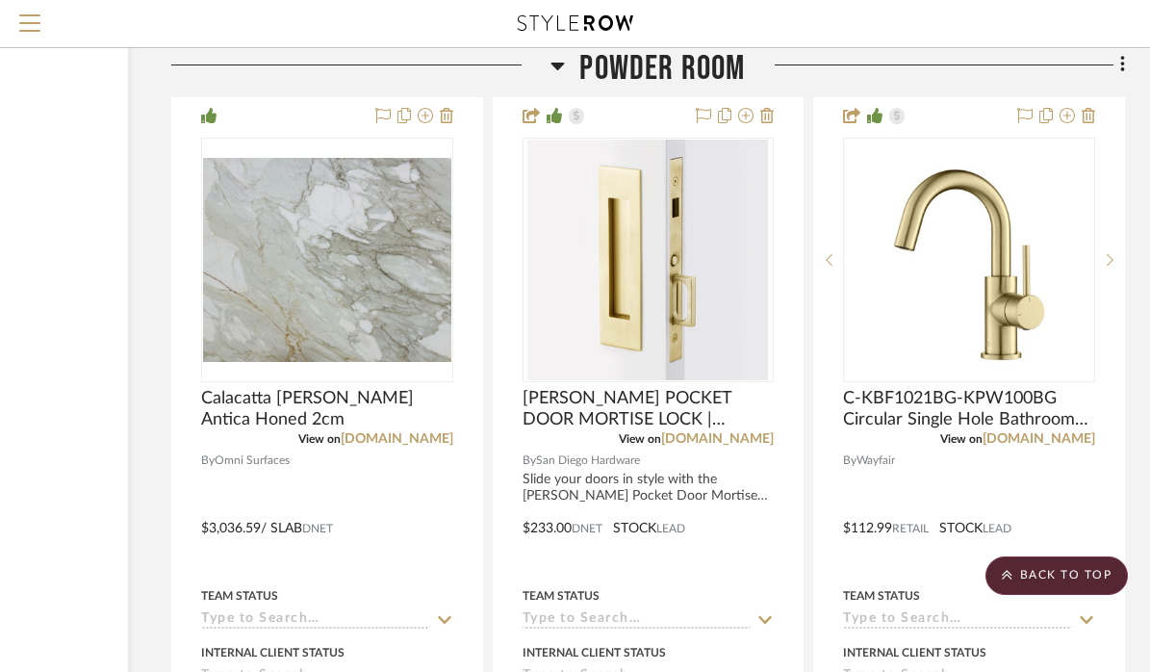
scroll to position [6747, 234]
